Goal: Navigation & Orientation: Understand site structure

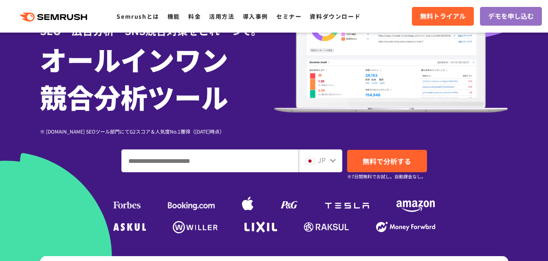
scroll to position [122, 0]
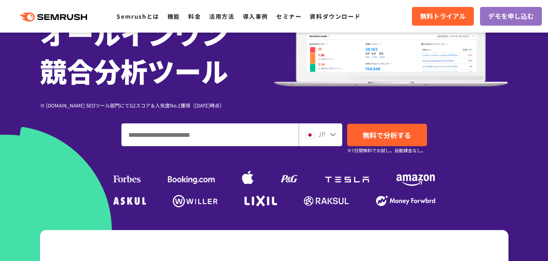
click at [334, 137] on icon at bounding box center [333, 134] width 7 height 7
click at [330, 133] on icon at bounding box center [333, 134] width 7 height 7
click at [317, 135] on div "JP" at bounding box center [319, 134] width 26 height 11
click at [328, 134] on div "JP" at bounding box center [319, 134] width 26 height 11
click at [306, 134] on img at bounding box center [310, 135] width 9 height 7
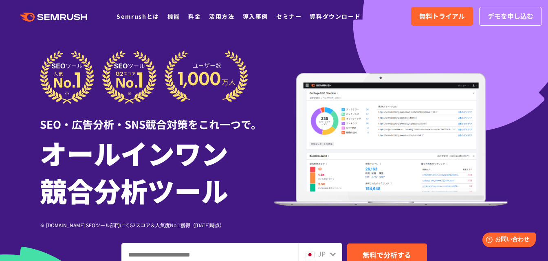
scroll to position [82, 0]
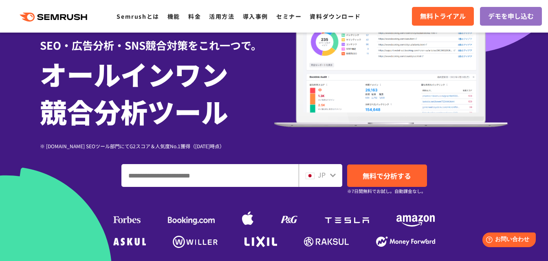
click at [311, 177] on img at bounding box center [310, 176] width 9 height 7
click at [330, 175] on icon at bounding box center [333, 175] width 7 height 7
drag, startPoint x: 329, startPoint y: 176, endPoint x: 319, endPoint y: 176, distance: 9.8
click at [319, 176] on span "JP" at bounding box center [322, 175] width 8 height 10
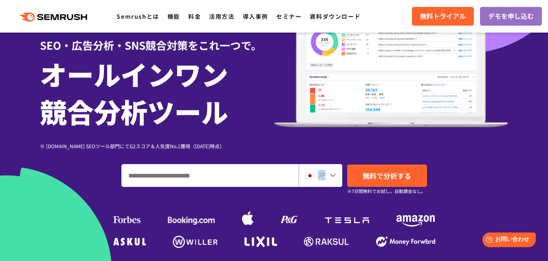
click at [313, 176] on img at bounding box center [310, 176] width 9 height 7
click at [333, 173] on icon at bounding box center [333, 175] width 7 height 7
click at [332, 175] on icon at bounding box center [333, 176] width 6 height 4
